Goal: Task Accomplishment & Management: Manage account settings

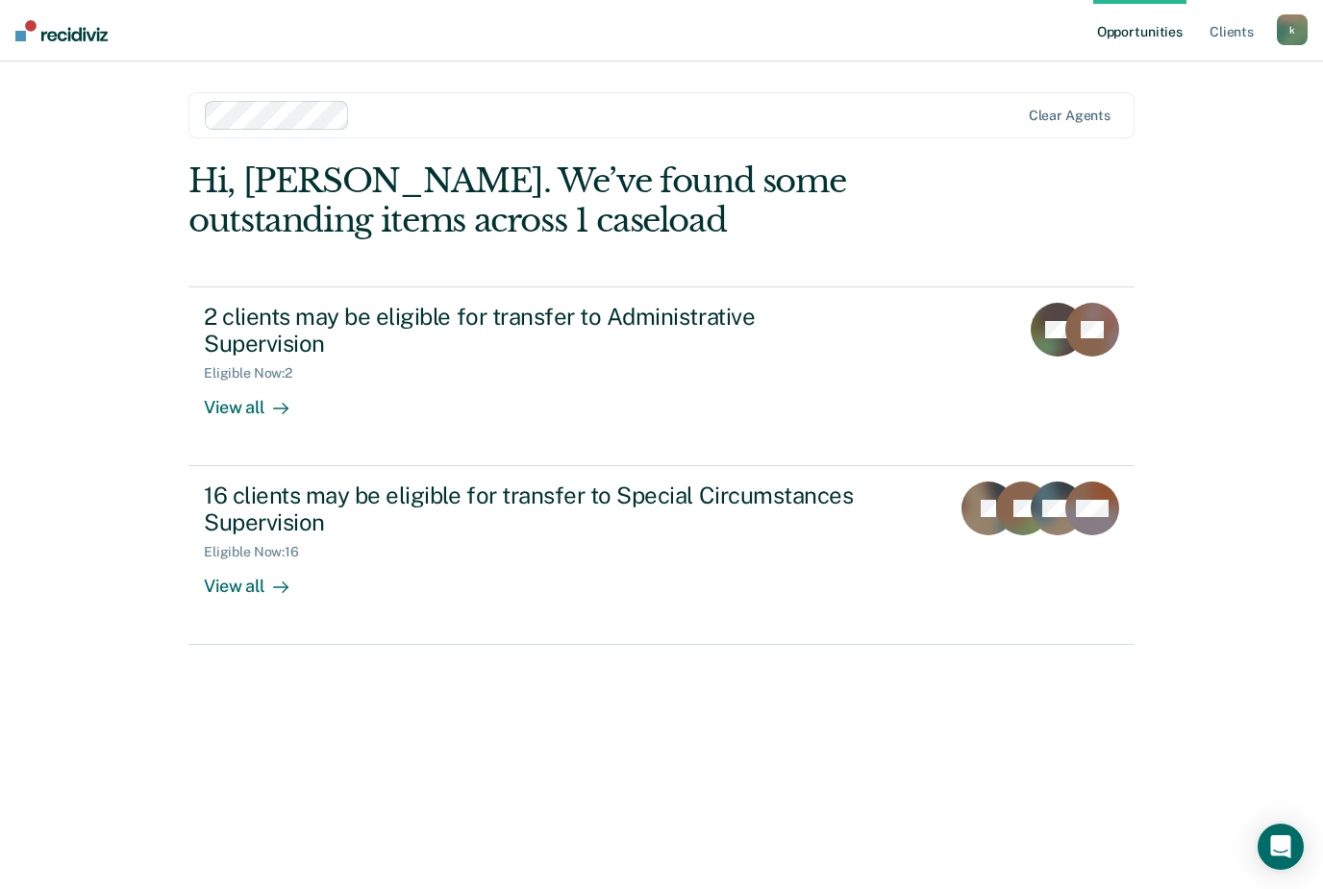
click at [699, 619] on div "Hi, [PERSON_NAME]. We’ve found some outstanding items across 1 caseload 2 clien…" at bounding box center [661, 498] width 946 height 674
click at [697, 597] on link "16 clients may be eligible for transfer to Special Circumstances Supervision El…" at bounding box center [661, 555] width 946 height 179
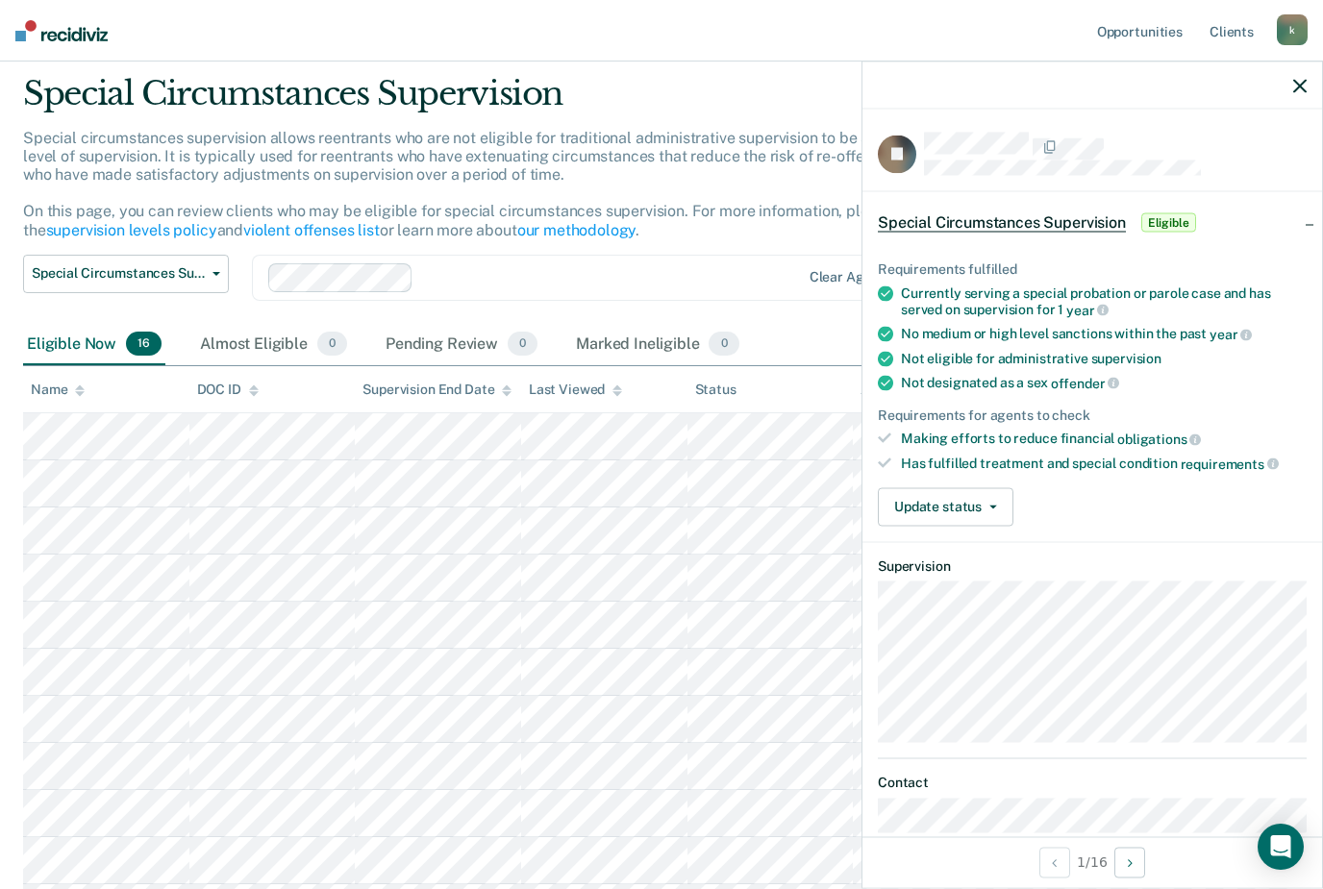
scroll to position [62, 0]
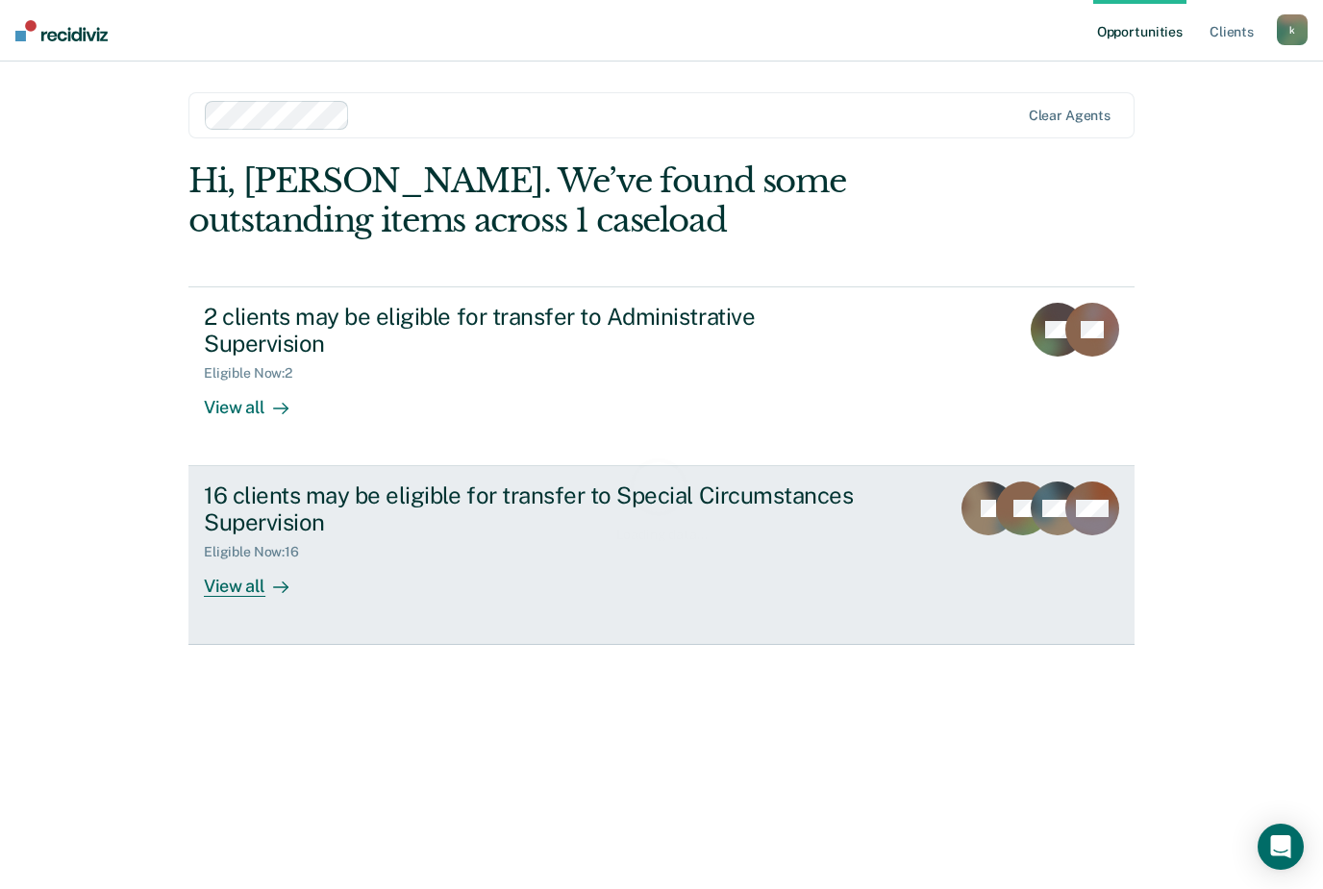
scroll to position [62, 0]
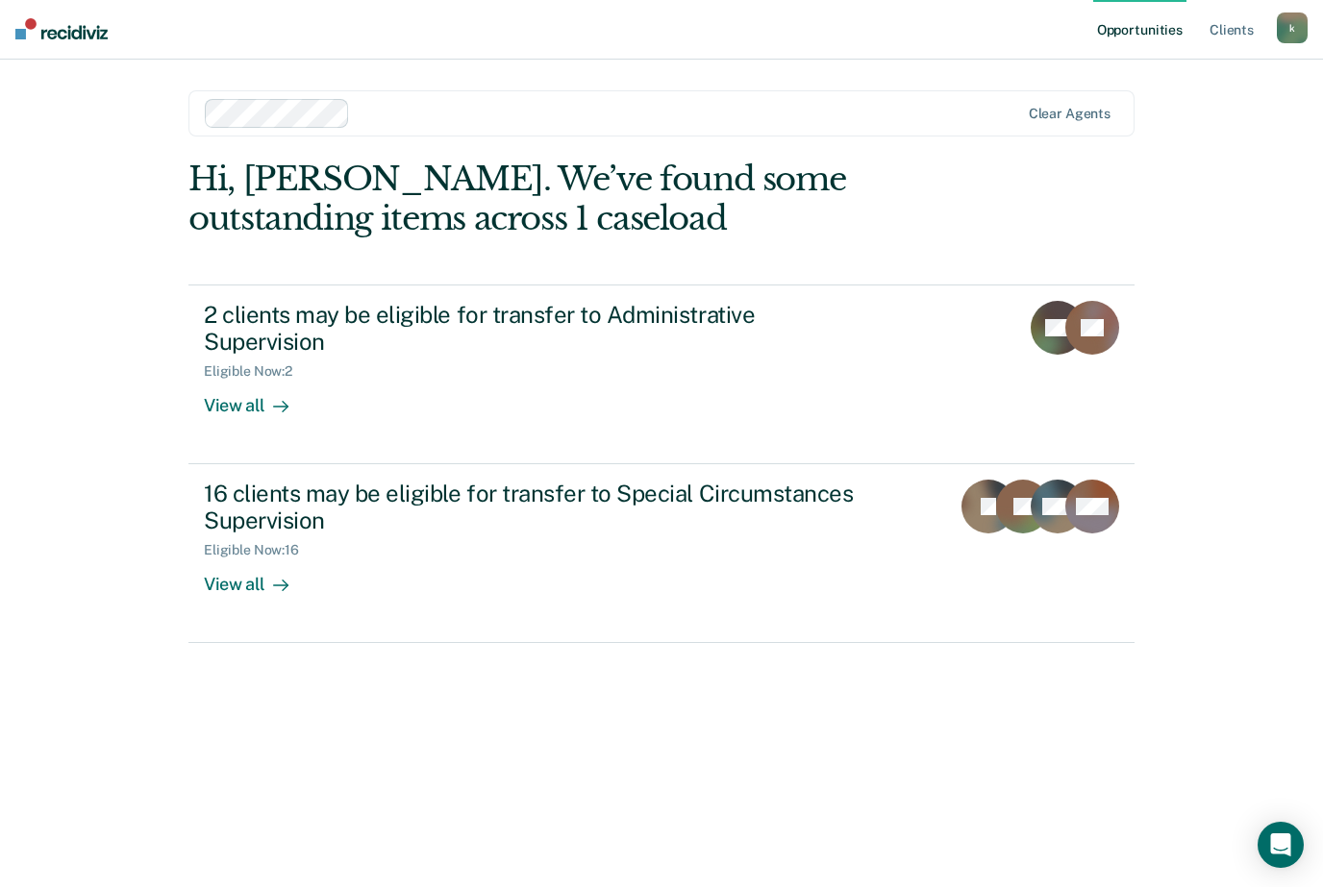
drag, startPoint x: 584, startPoint y: 481, endPoint x: 584, endPoint y: 542, distance: 61.5
click at [584, 482] on div "16 clients may be eligible for transfer to Special Circumstances Supervision El…" at bounding box center [564, 540] width 721 height 116
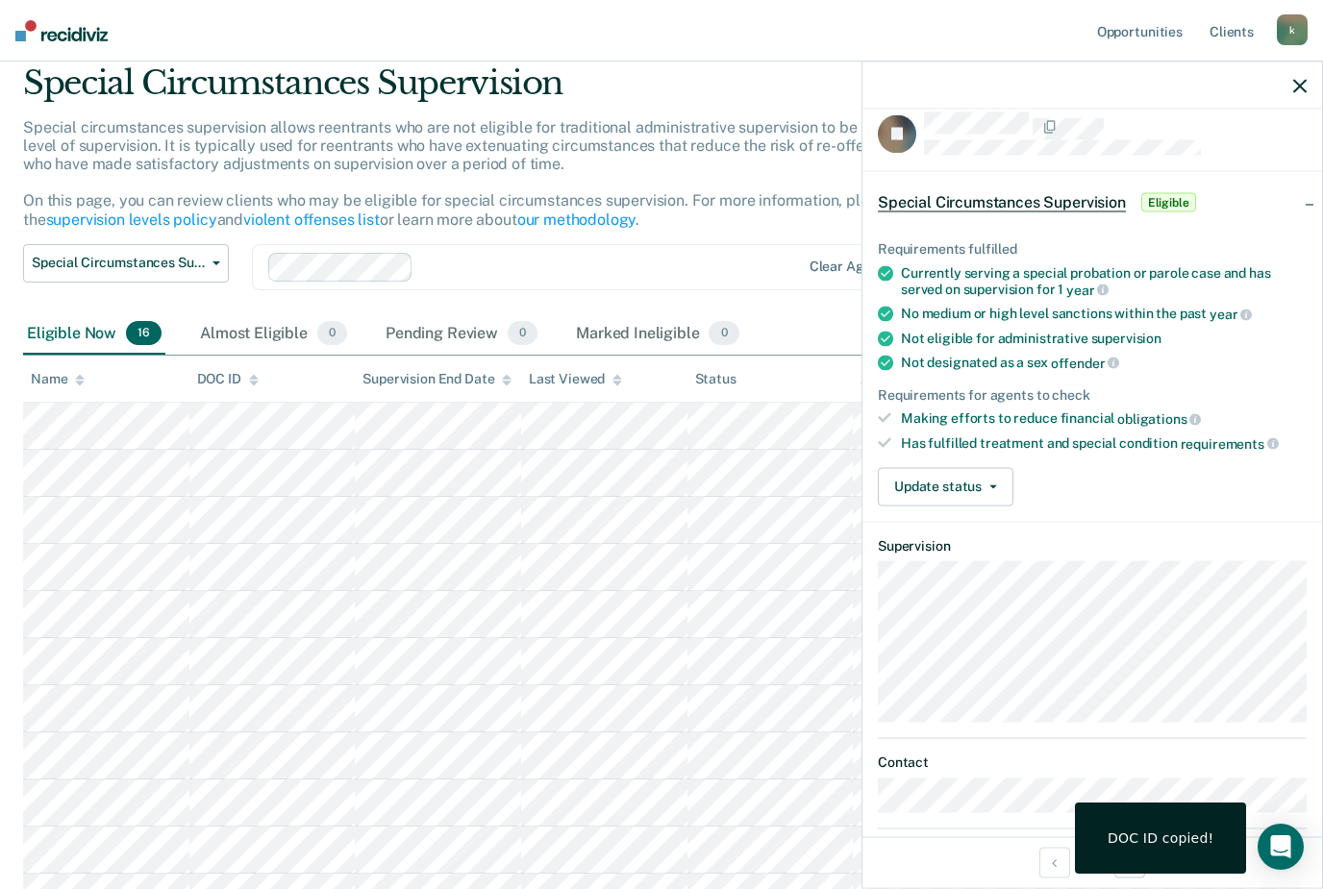
scroll to position [21, 0]
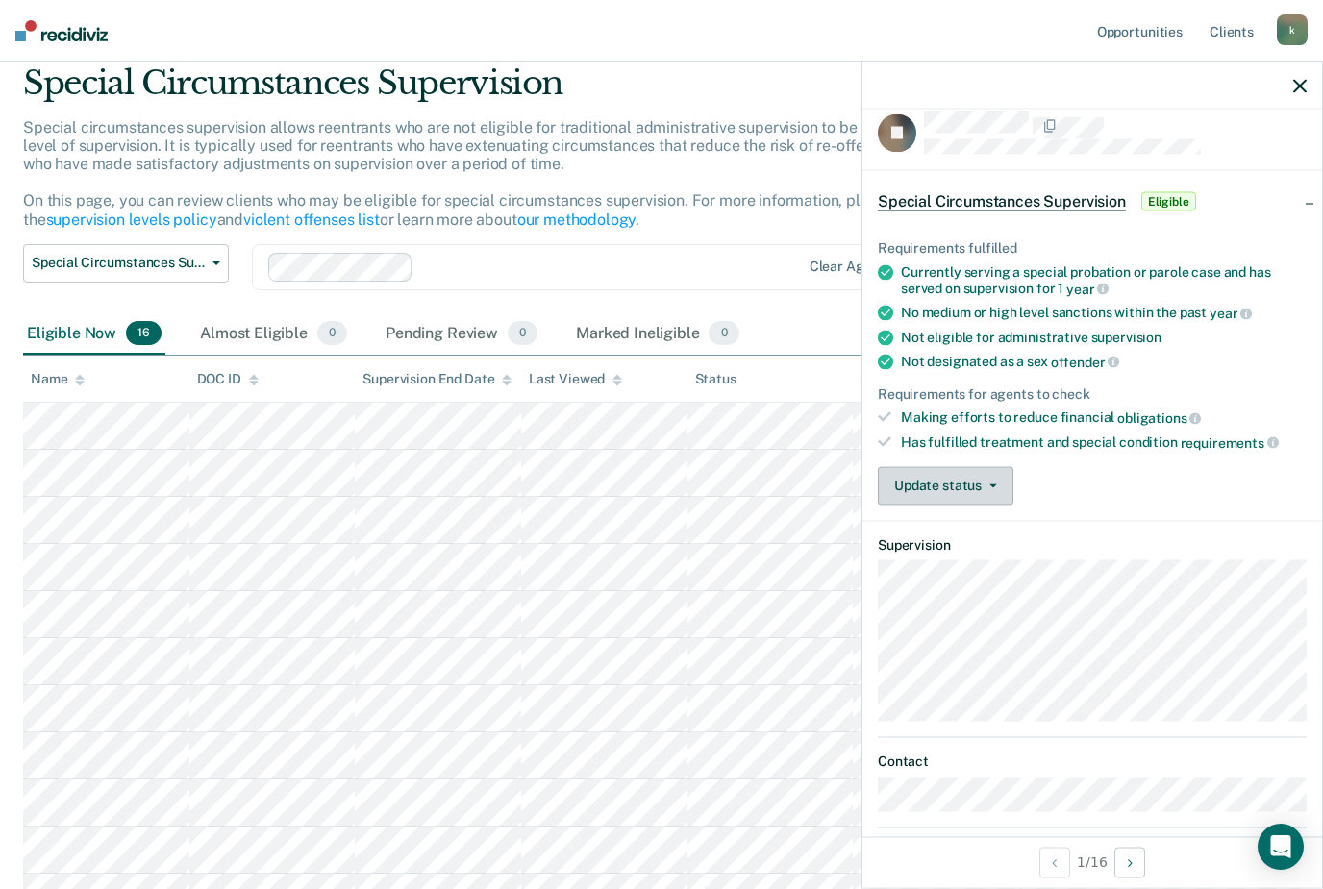
click at [984, 492] on button "Update status" at bounding box center [946, 485] width 136 height 38
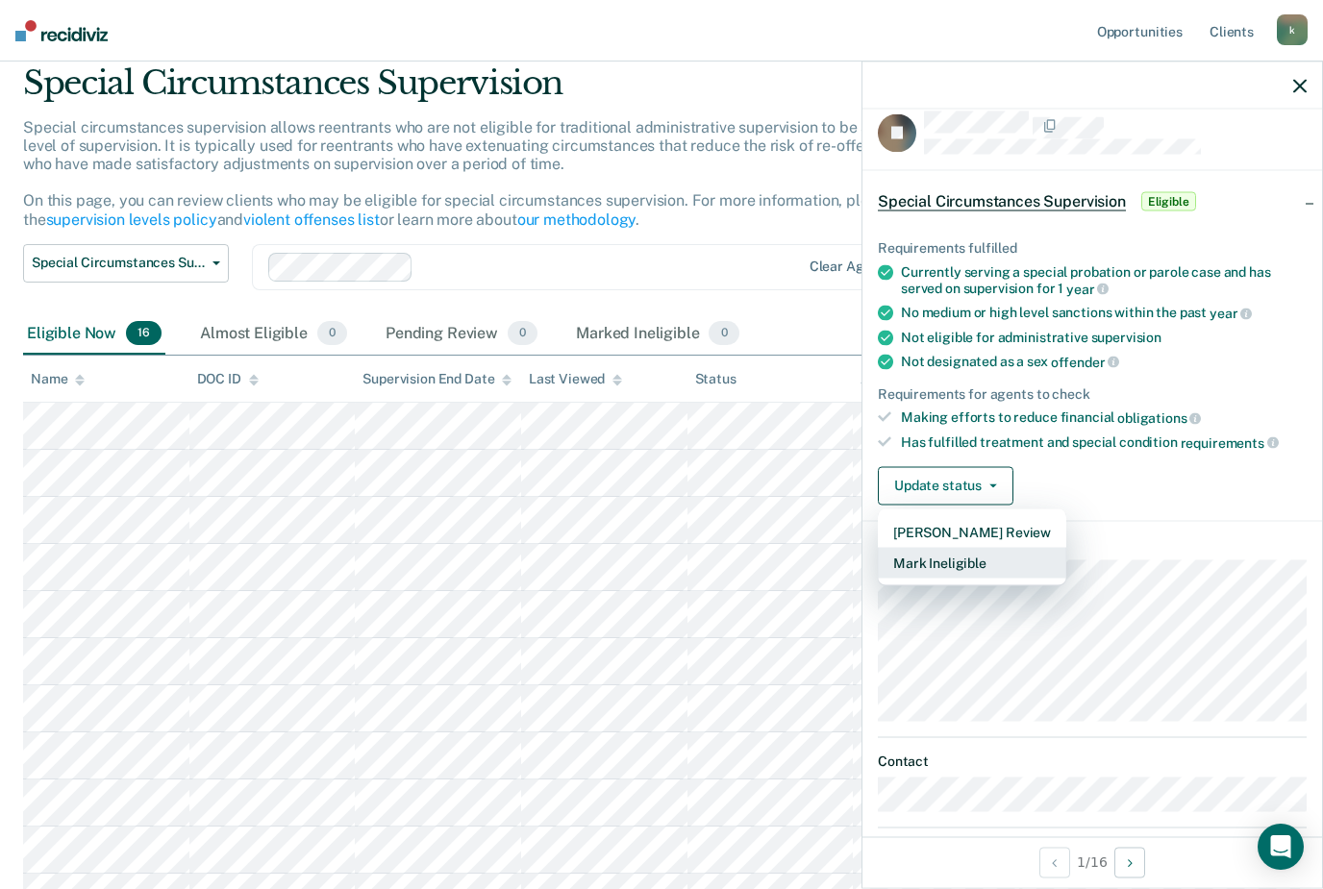
click at [959, 552] on button "Mark Ineligible" at bounding box center [972, 562] width 188 height 31
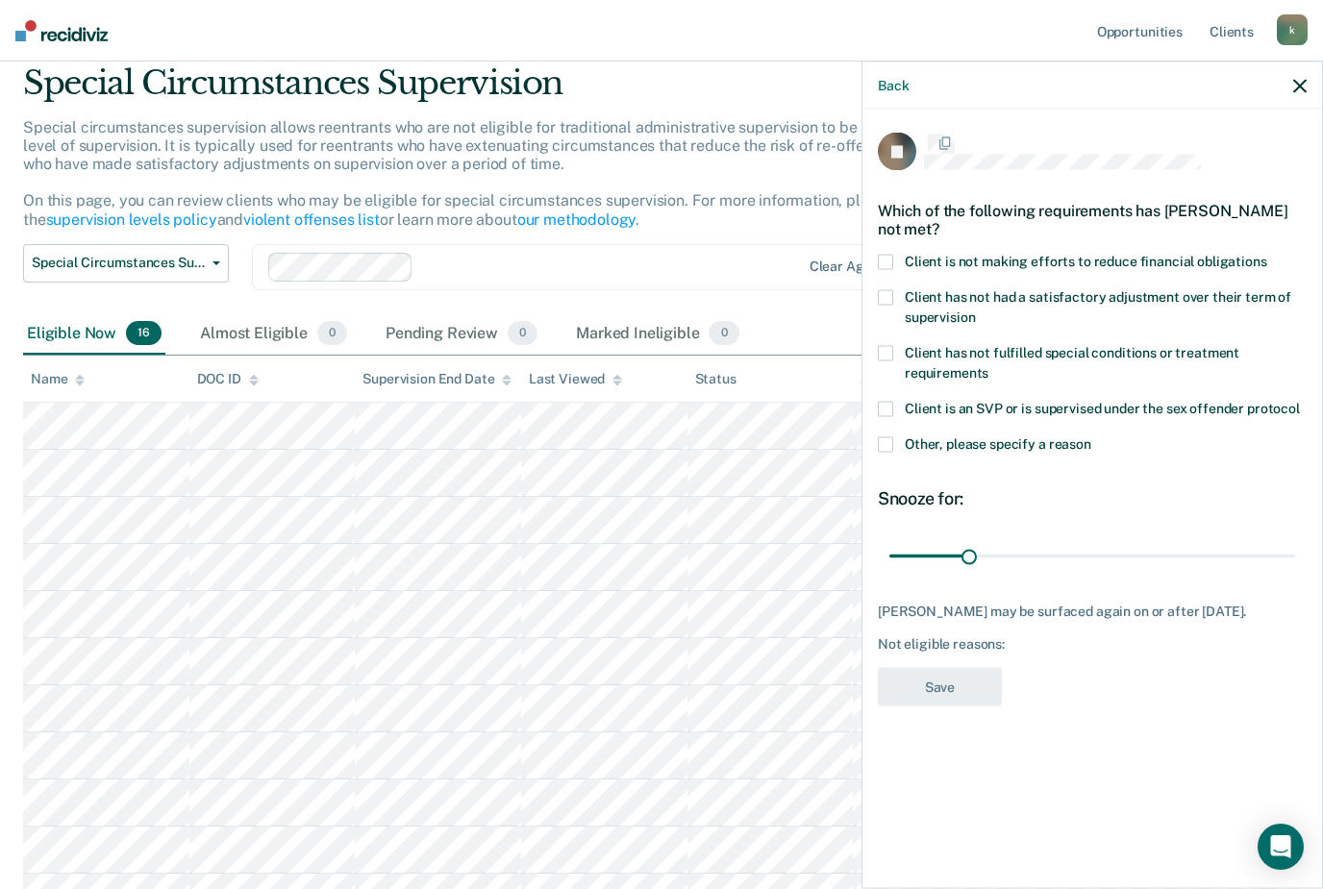
scroll to position [0, 0]
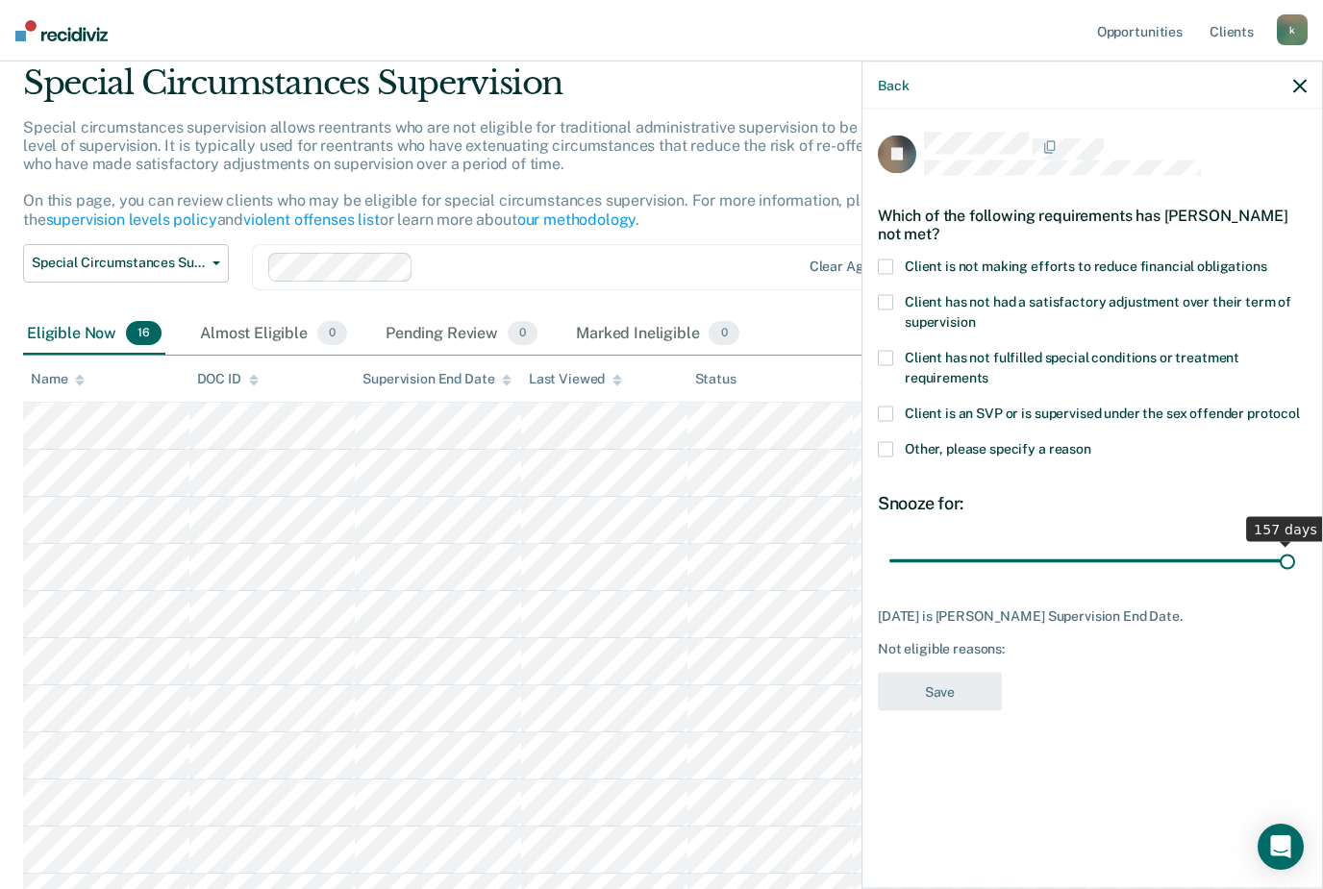
type input "157"
click at [885, 441] on span at bounding box center [885, 448] width 15 height 15
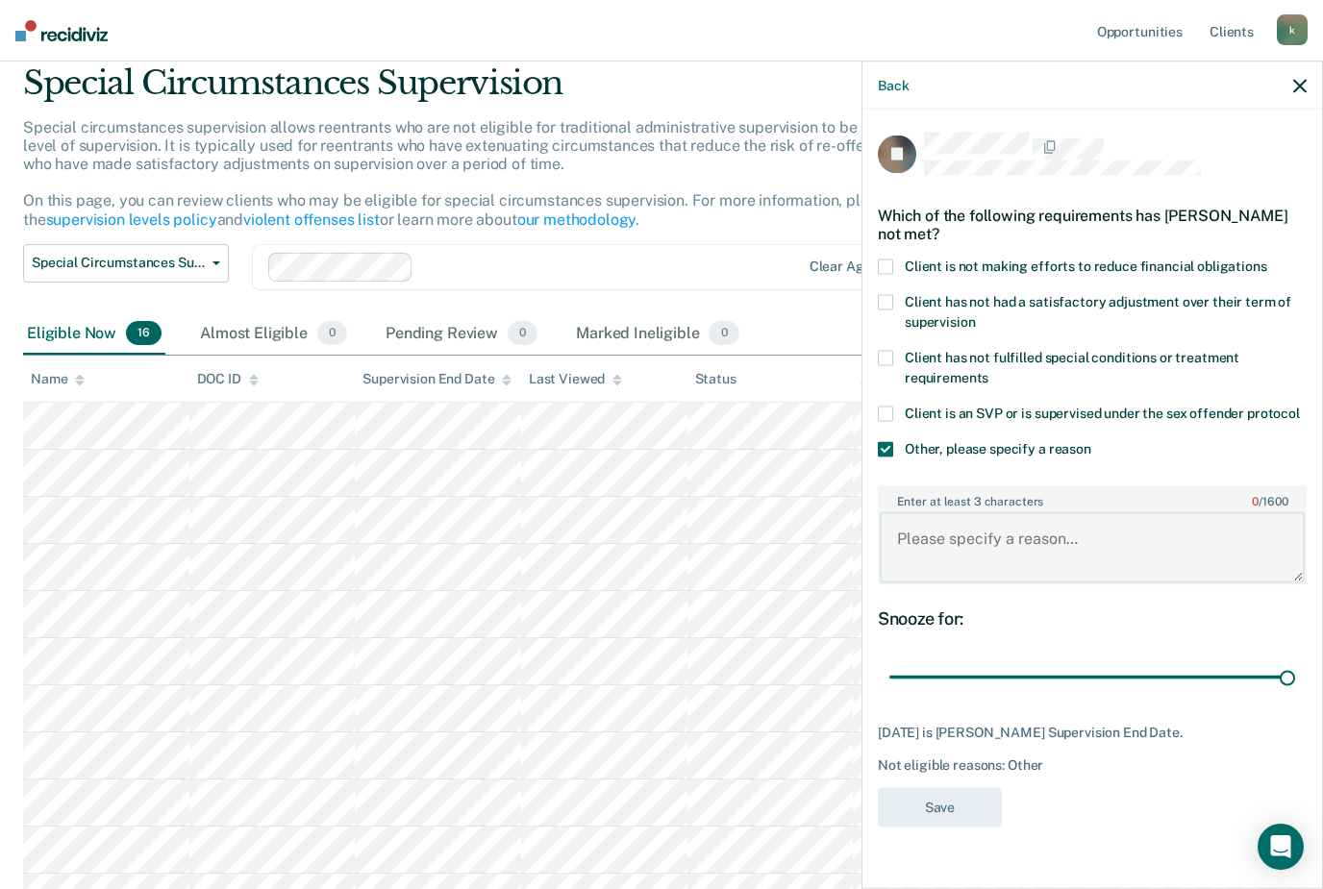
click at [918, 530] on textarea "Enter at least 3 characters 0 / 1600" at bounding box center [1092, 547] width 425 height 71
type textarea "I"
type textarea "W"
type textarea "O"
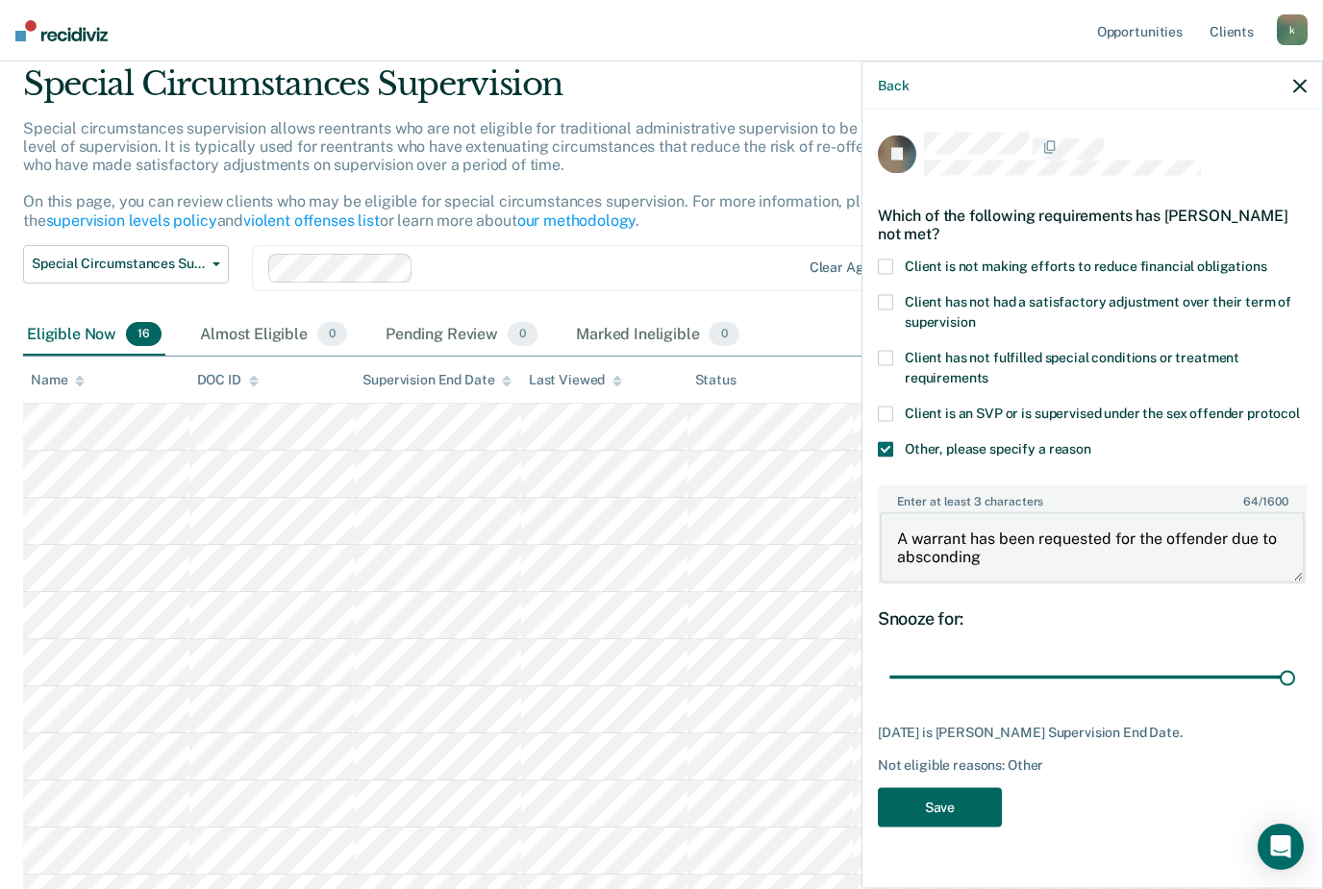
type textarea "A warrant has been requested for the offender due to absconding"
click at [963, 796] on button "Save" at bounding box center [940, 807] width 124 height 39
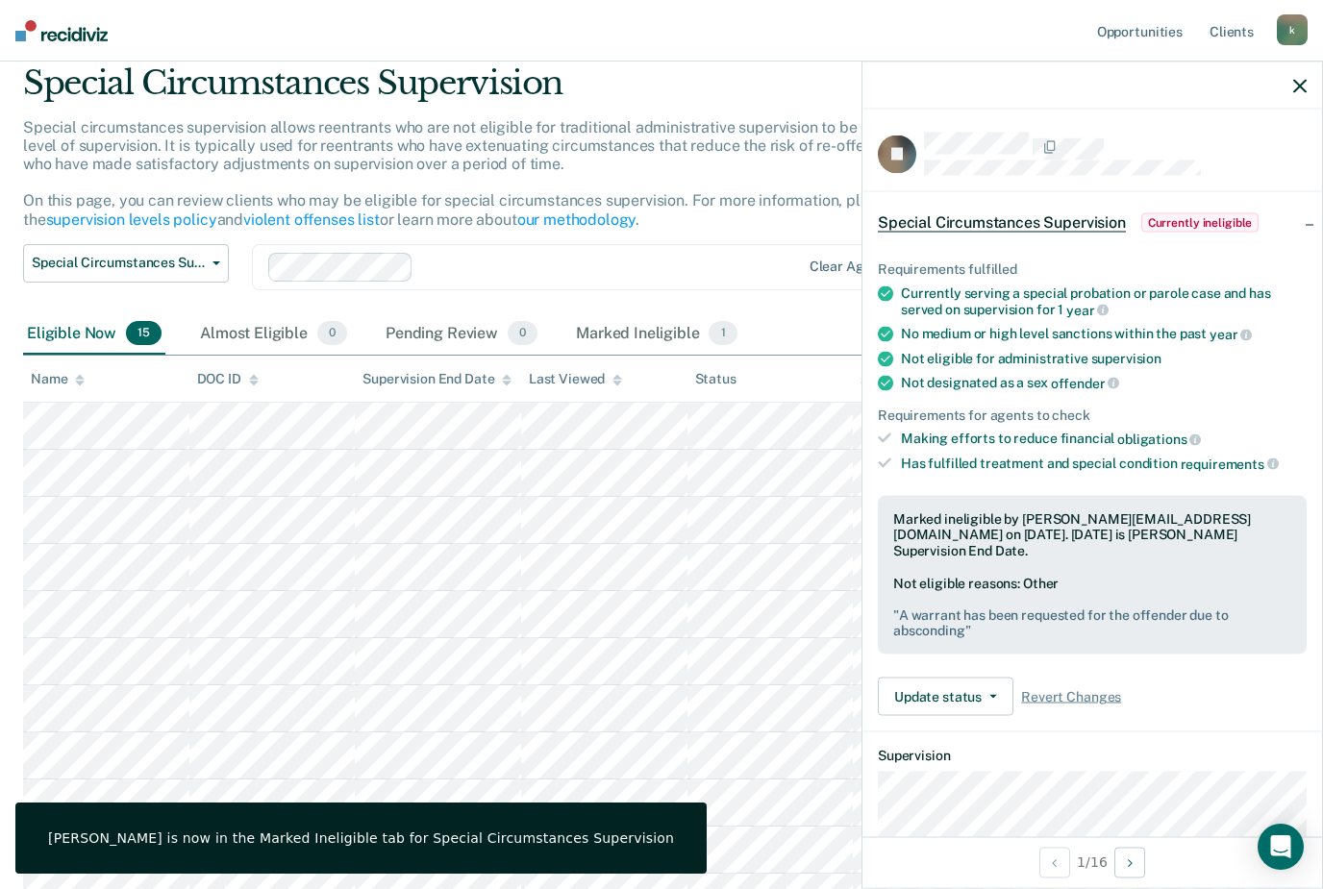
click at [681, 335] on div "Marked Ineligible 1" at bounding box center [656, 334] width 169 height 42
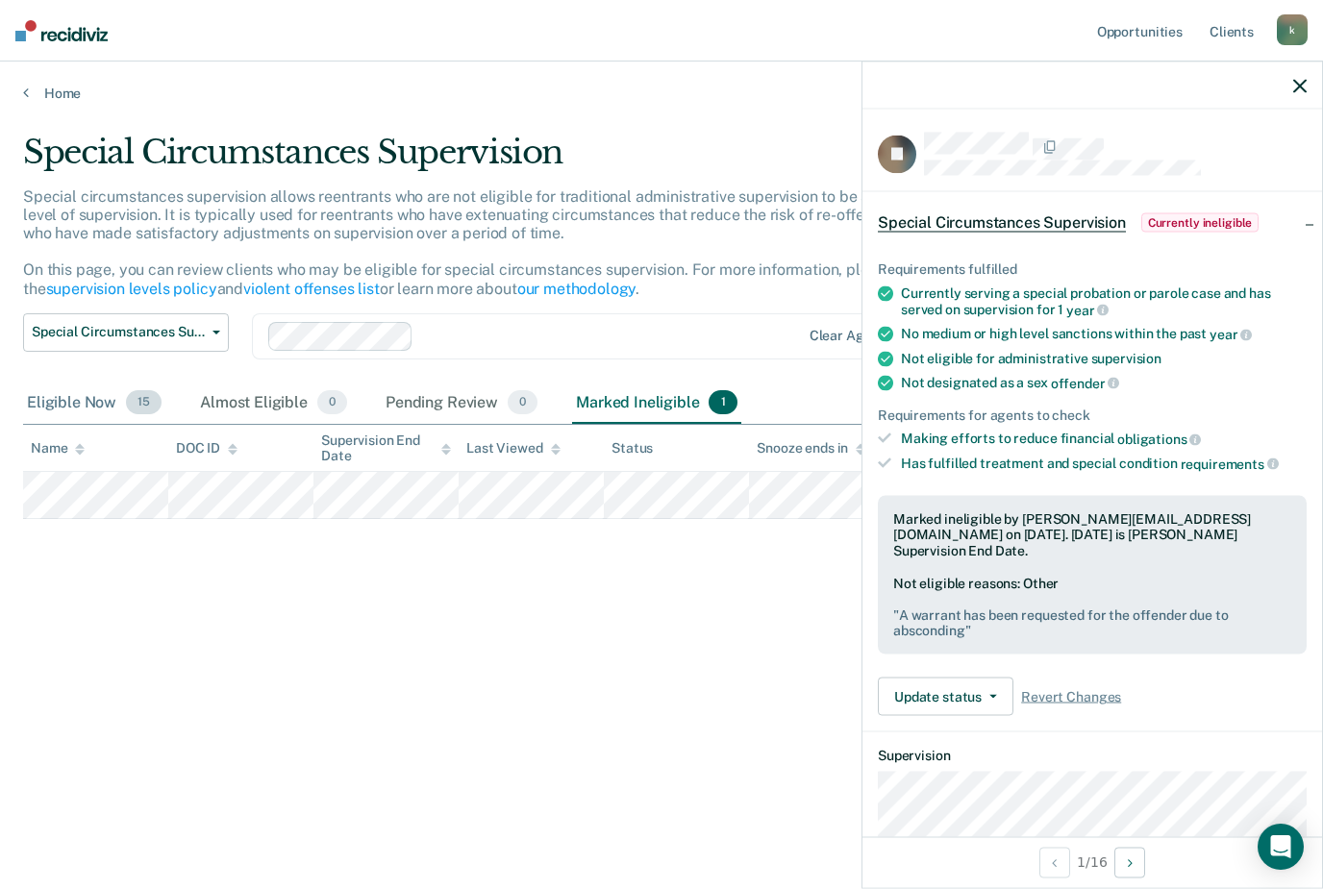
click at [122, 398] on div "Eligible Now 15" at bounding box center [94, 404] width 142 height 42
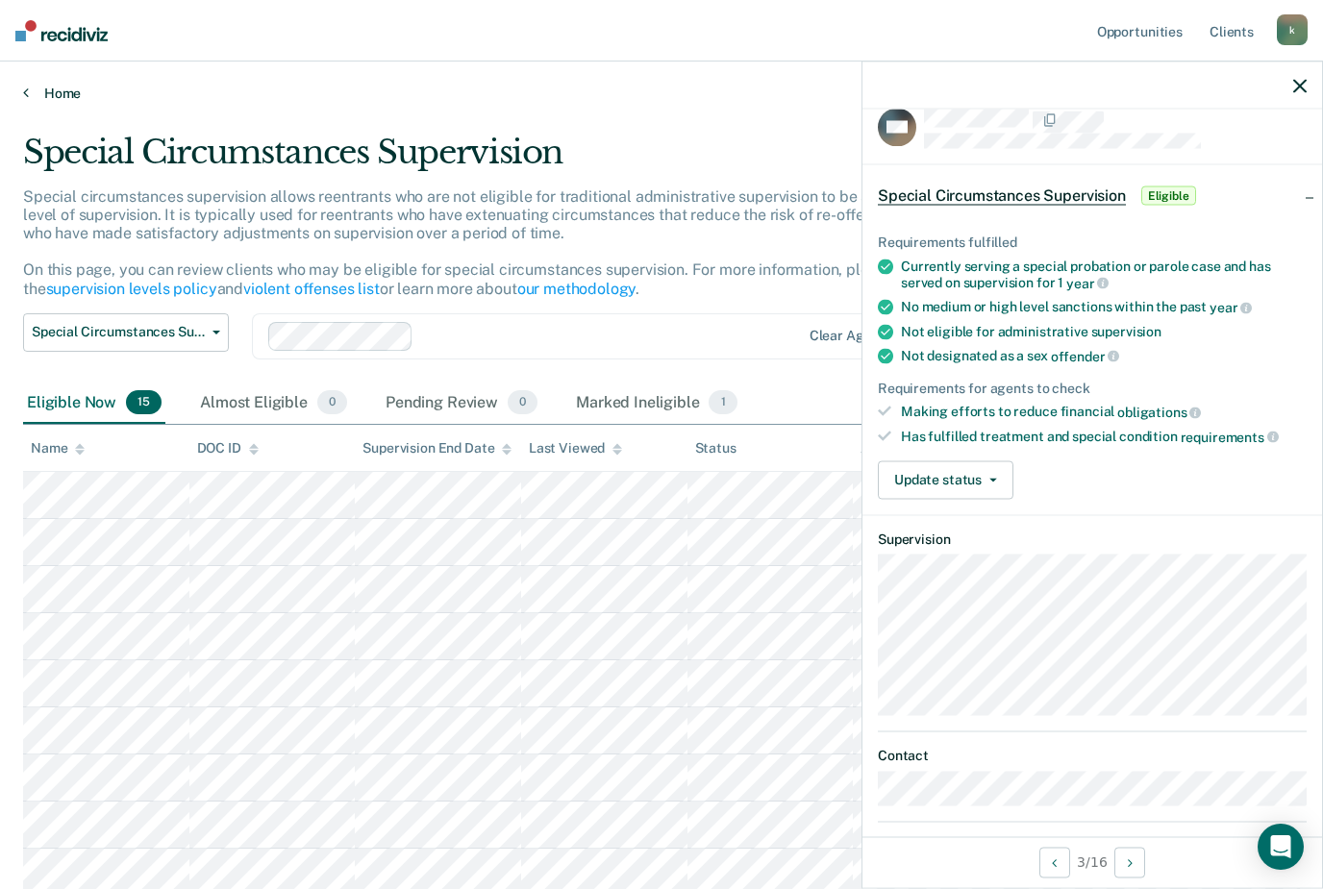
click at [52, 97] on link "Home" at bounding box center [661, 93] width 1277 height 17
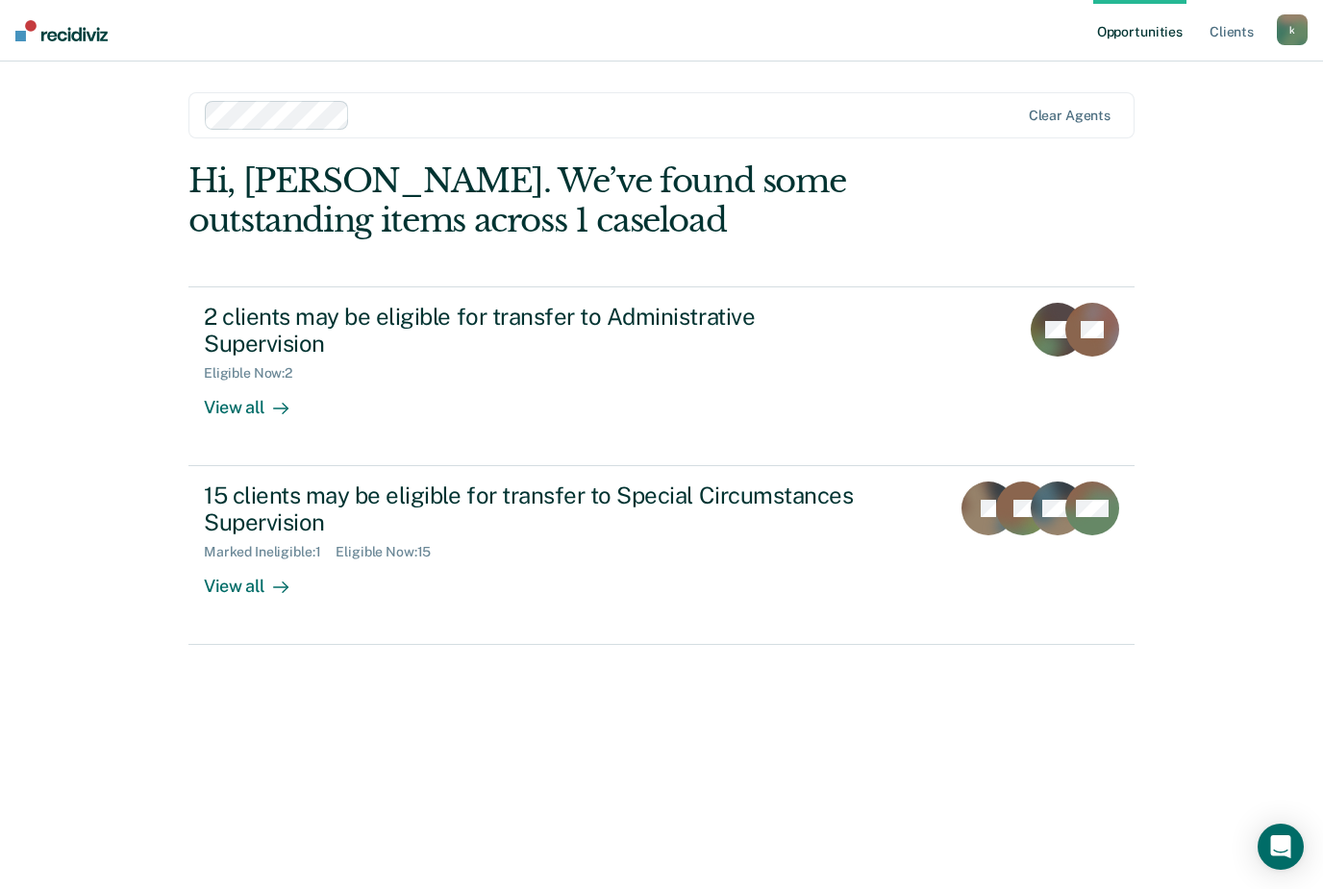
click at [360, 358] on div "Eligible Now : 2" at bounding box center [541, 370] width 675 height 24
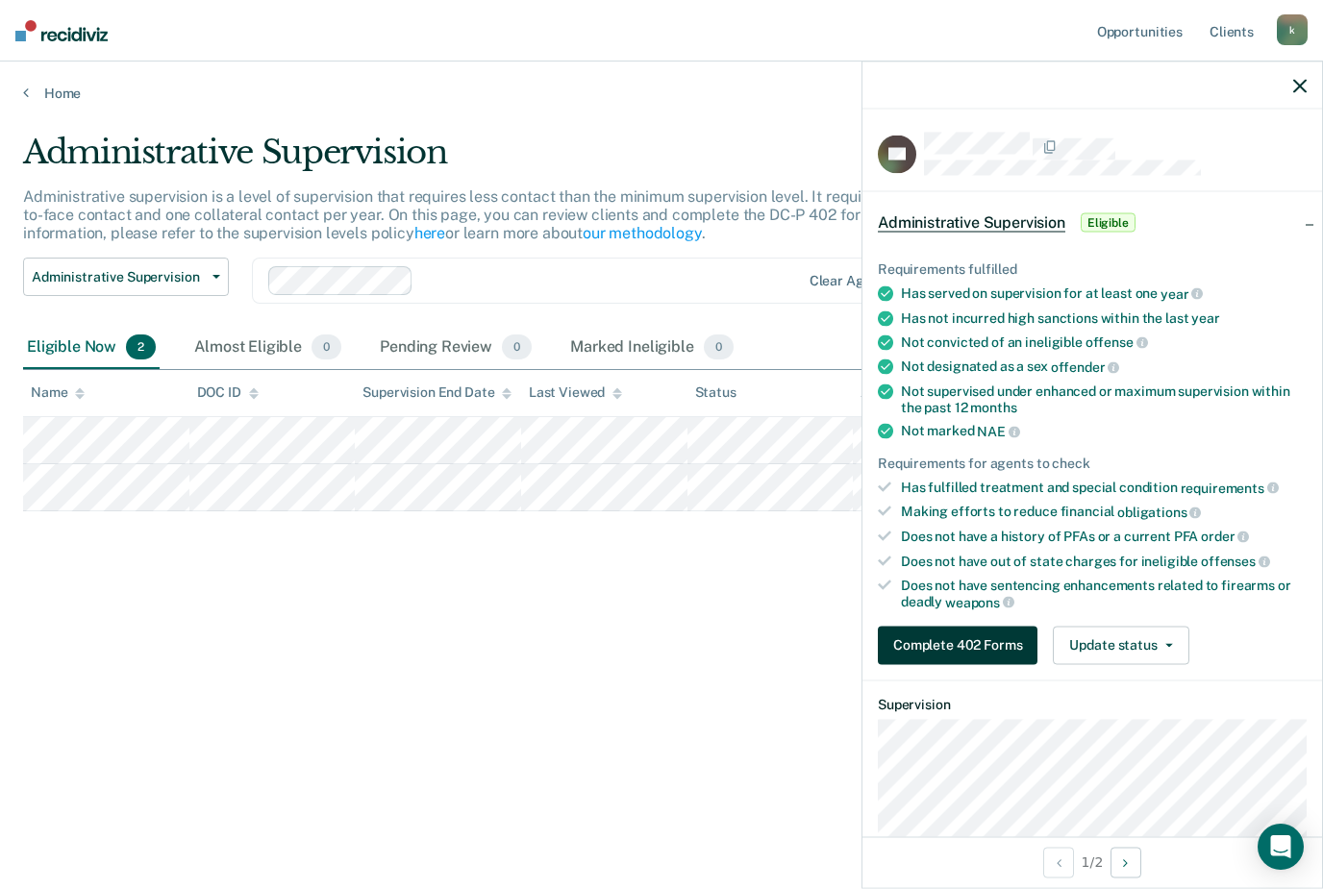
click at [1015, 626] on button "Complete 402 Forms" at bounding box center [958, 645] width 160 height 38
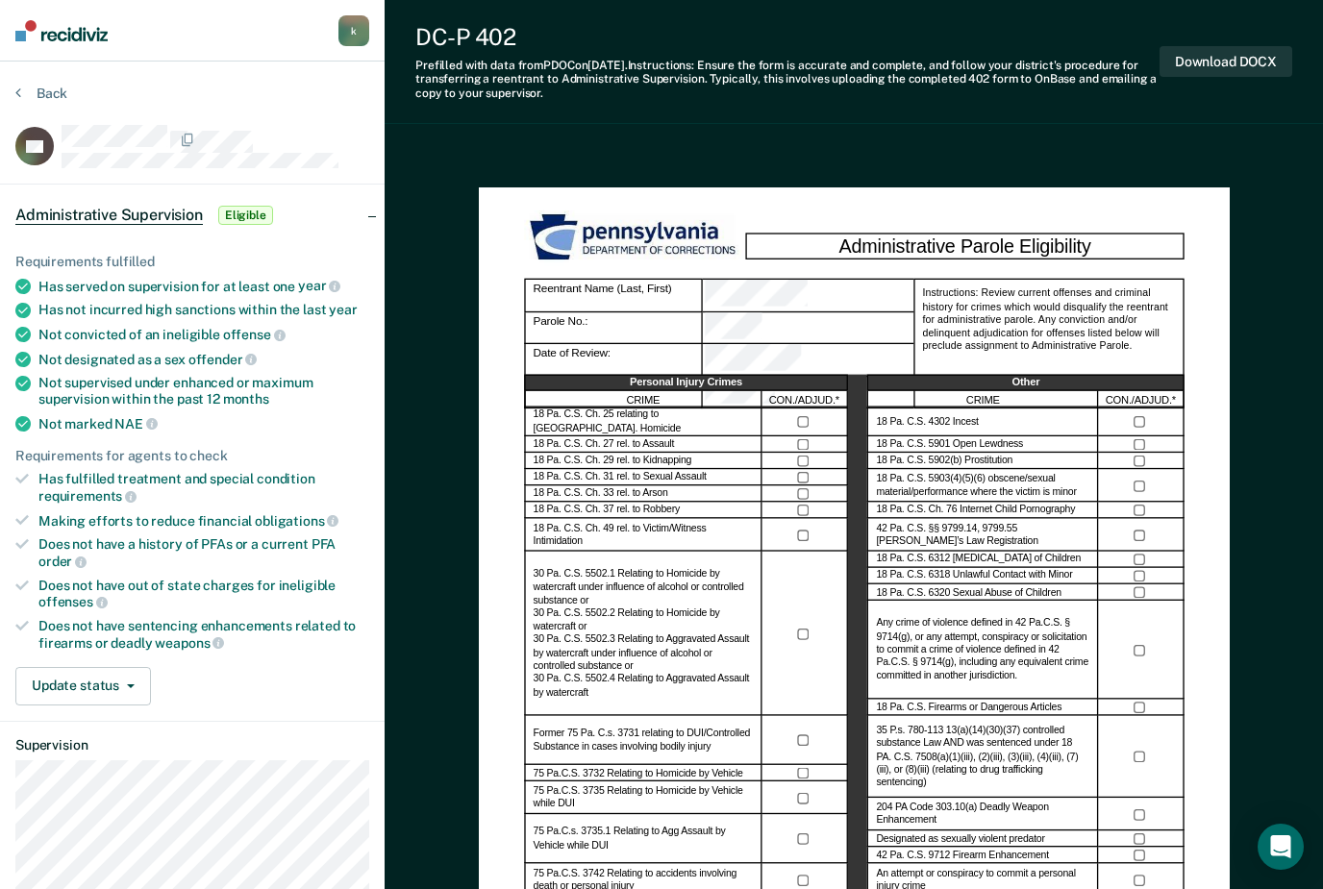
click at [1003, 641] on label "Any crime of violence defined in 42 Pa.C.S. § 9714(g), or any attempt, conspira…" at bounding box center [982, 649] width 213 height 65
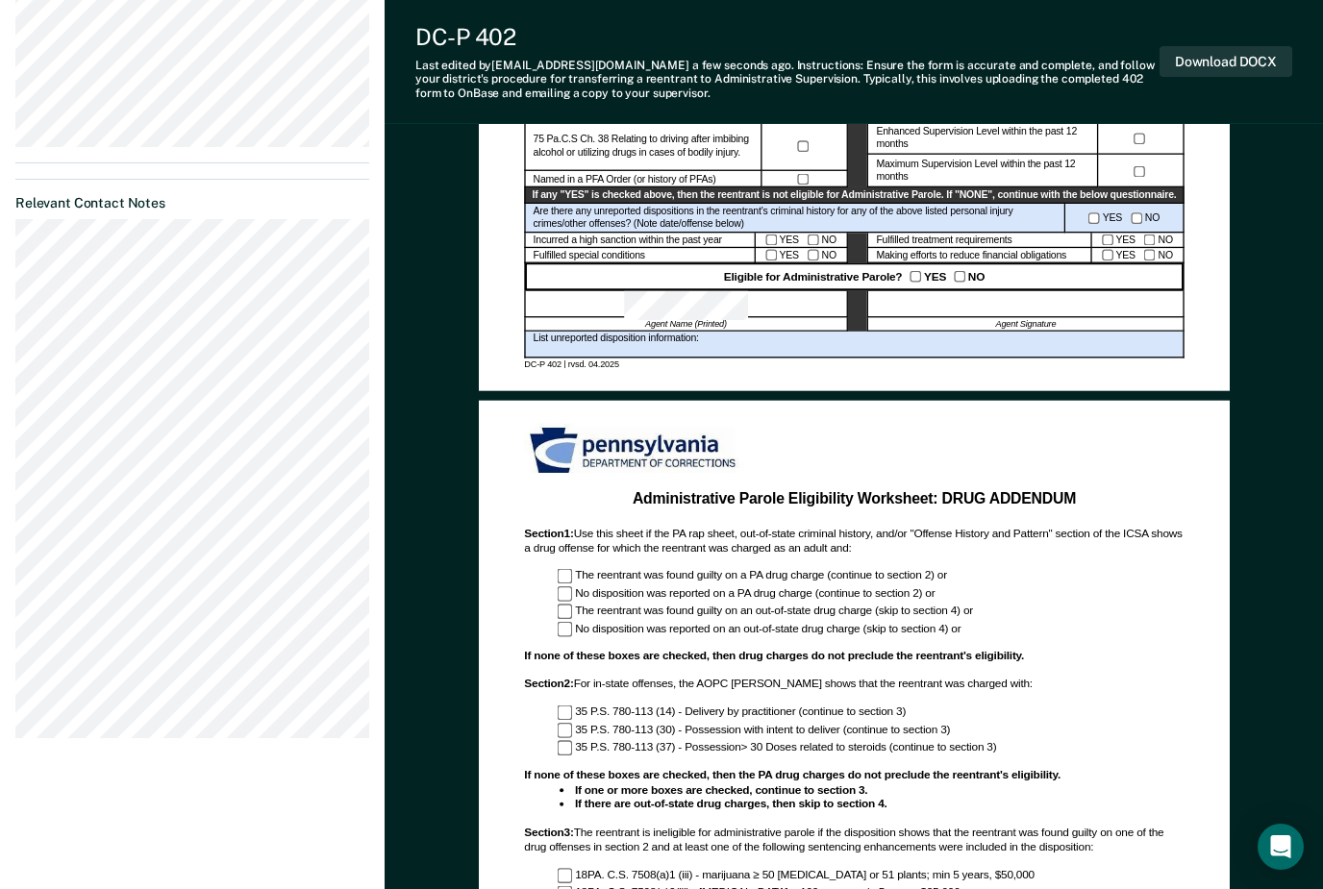
scroll to position [777, 0]
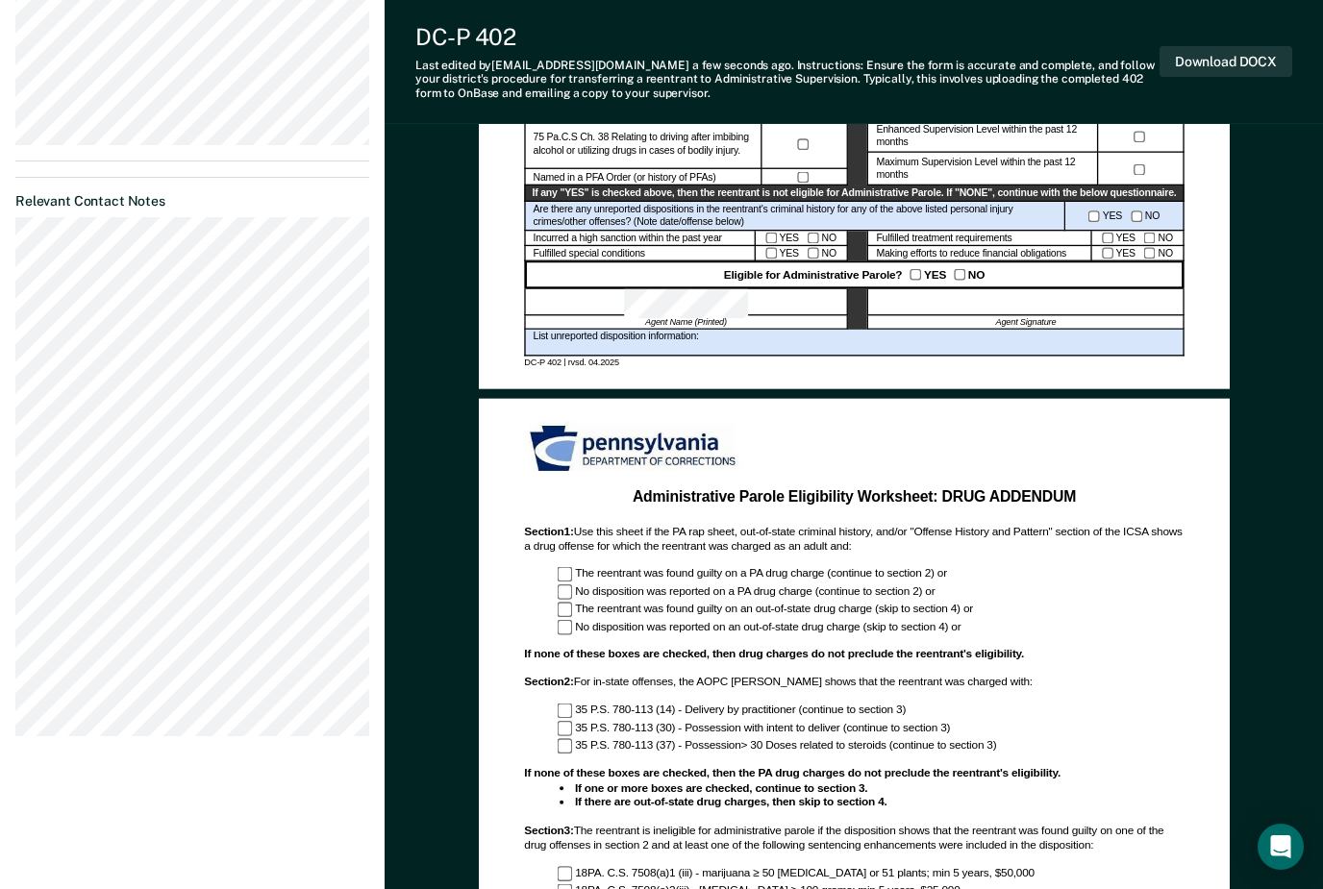
click at [189, 888] on div "kelhuffman@pa.gov k Profile How it works Log Out Back RO Administrative Supervi…" at bounding box center [192, 330] width 385 height 2215
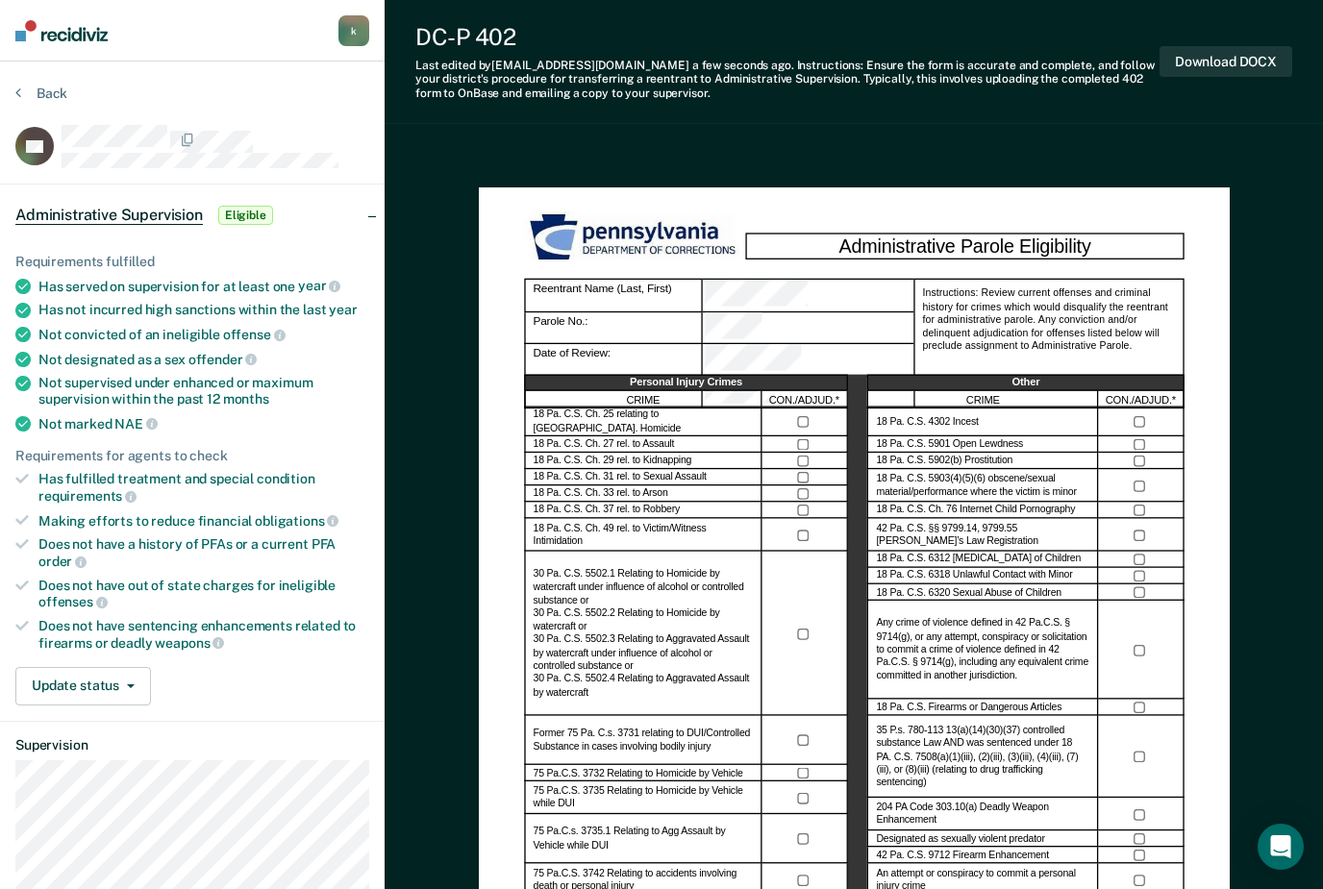
click at [290, 59] on nav "kelhuffman@pa.gov k Profile How it works Log Out" at bounding box center [192, 31] width 385 height 62
click at [28, 85] on button "Back" at bounding box center [41, 93] width 52 height 17
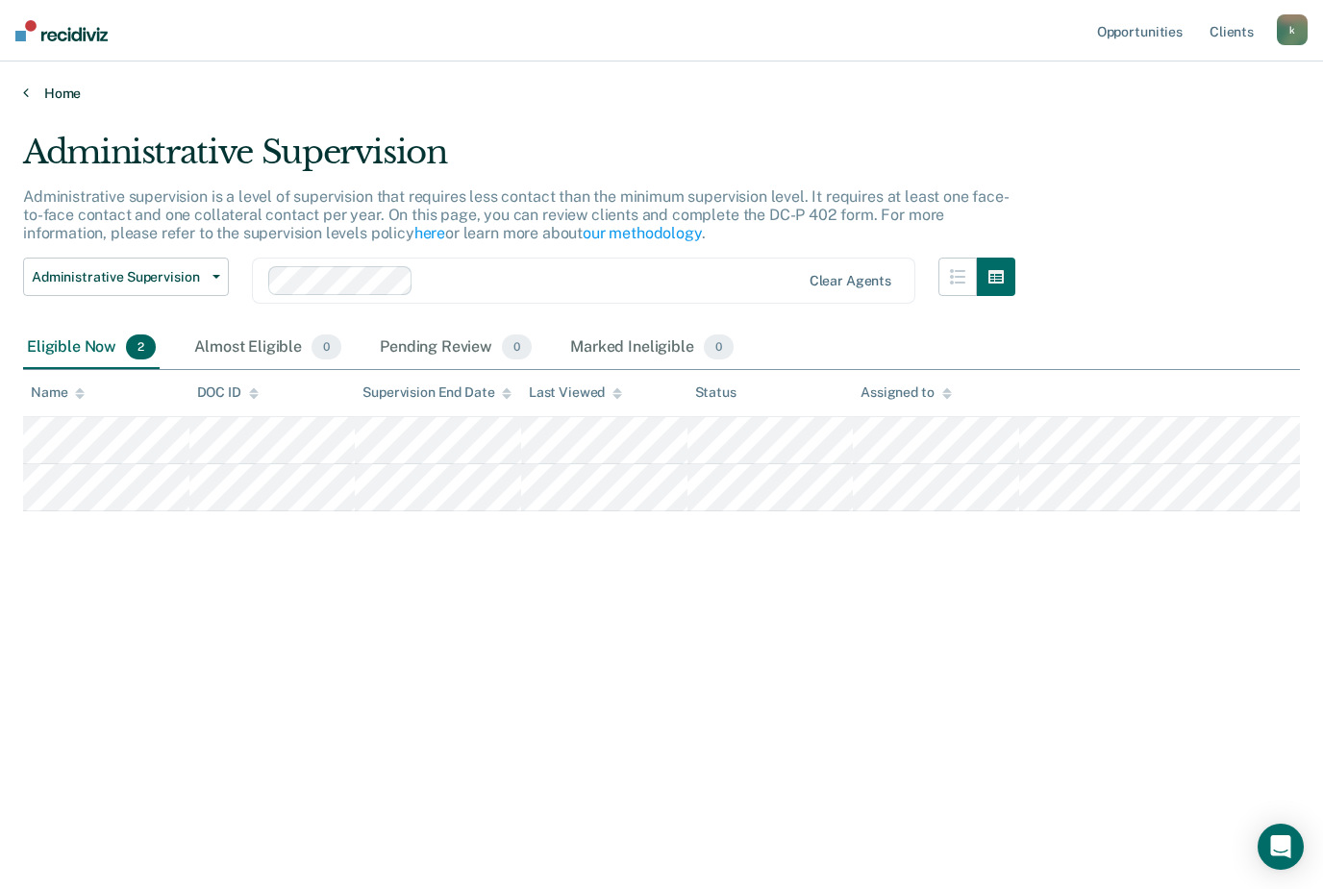
click at [75, 91] on link "Home" at bounding box center [661, 93] width 1277 height 17
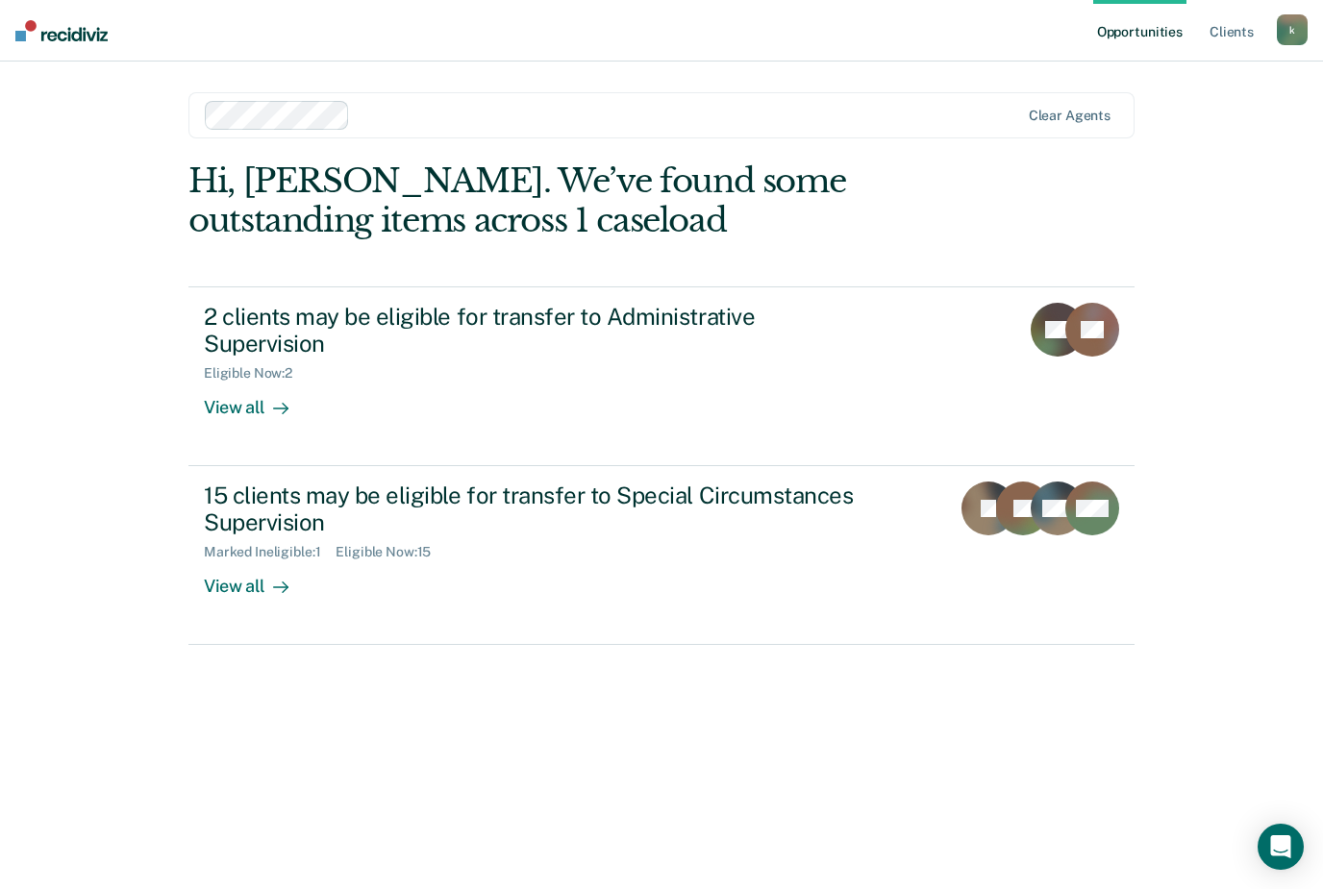
click at [389, 544] on div "Eligible Now : 15" at bounding box center [390, 552] width 111 height 16
